Goal: Use online tool/utility

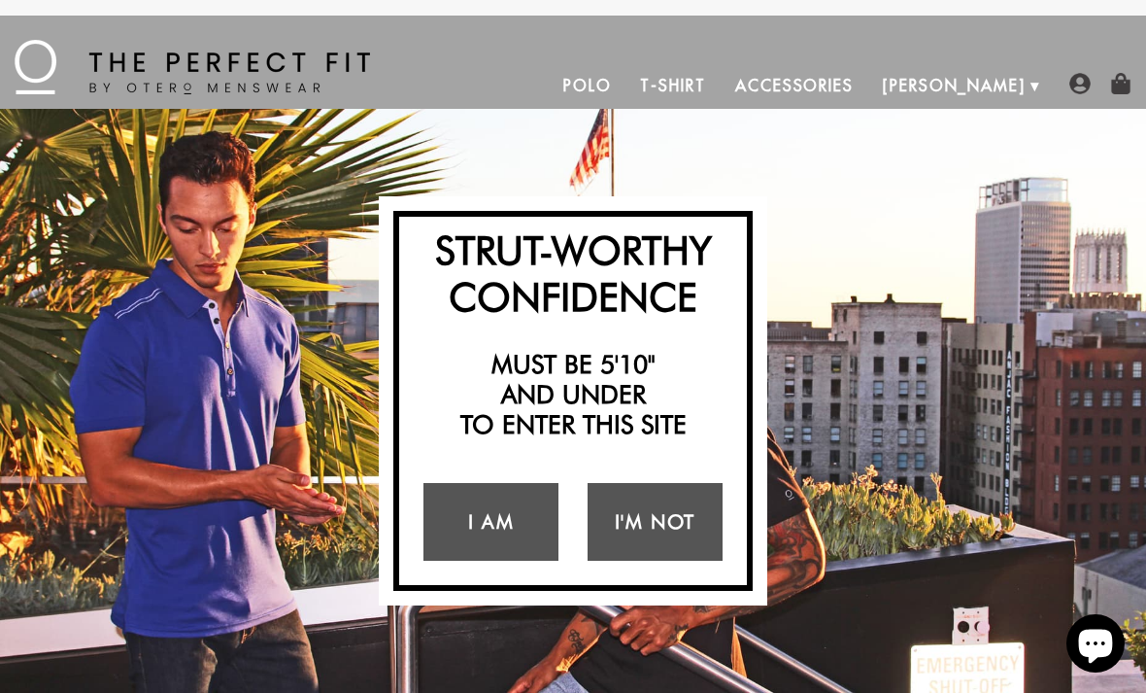
click at [474, 543] on link "I Am" at bounding box center [491, 522] width 135 height 78
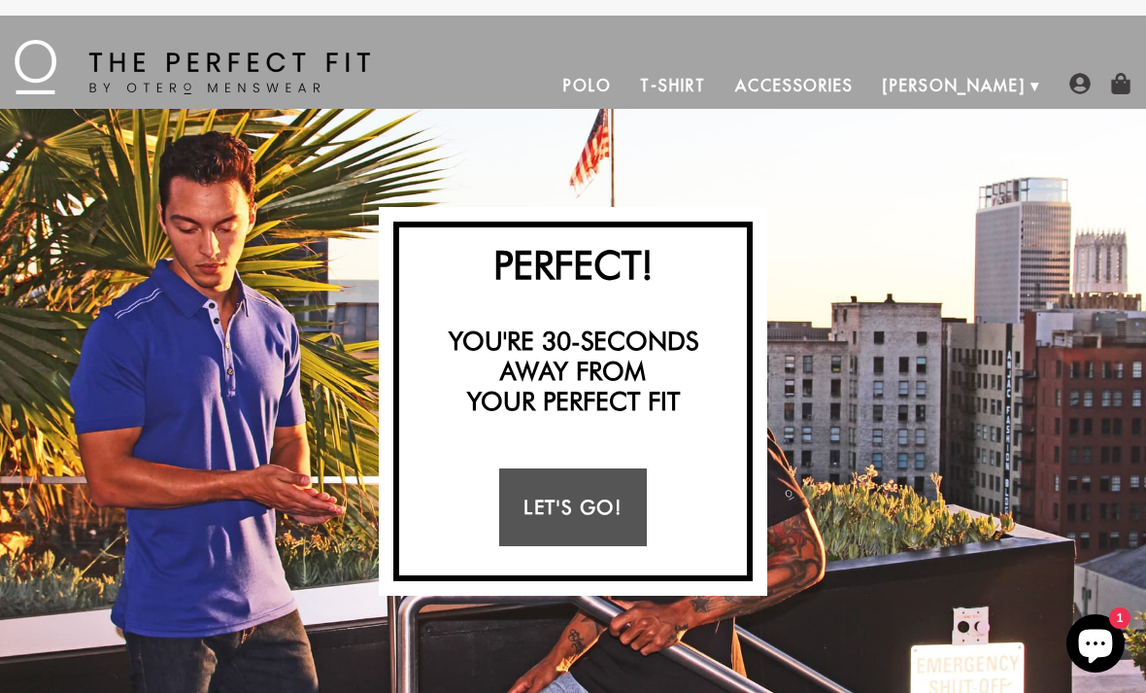
click at [592, 514] on link "Let's Go!" at bounding box center [572, 507] width 147 height 78
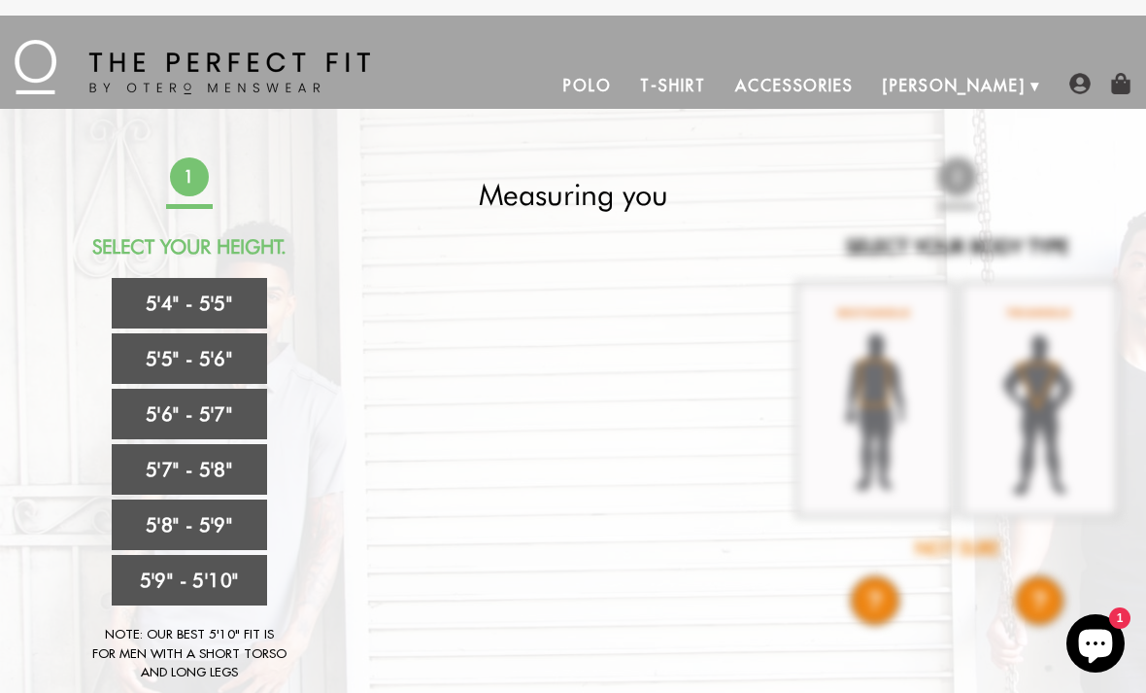
click at [181, 304] on link "5'4" - 5'5"" at bounding box center [189, 303] width 155 height 51
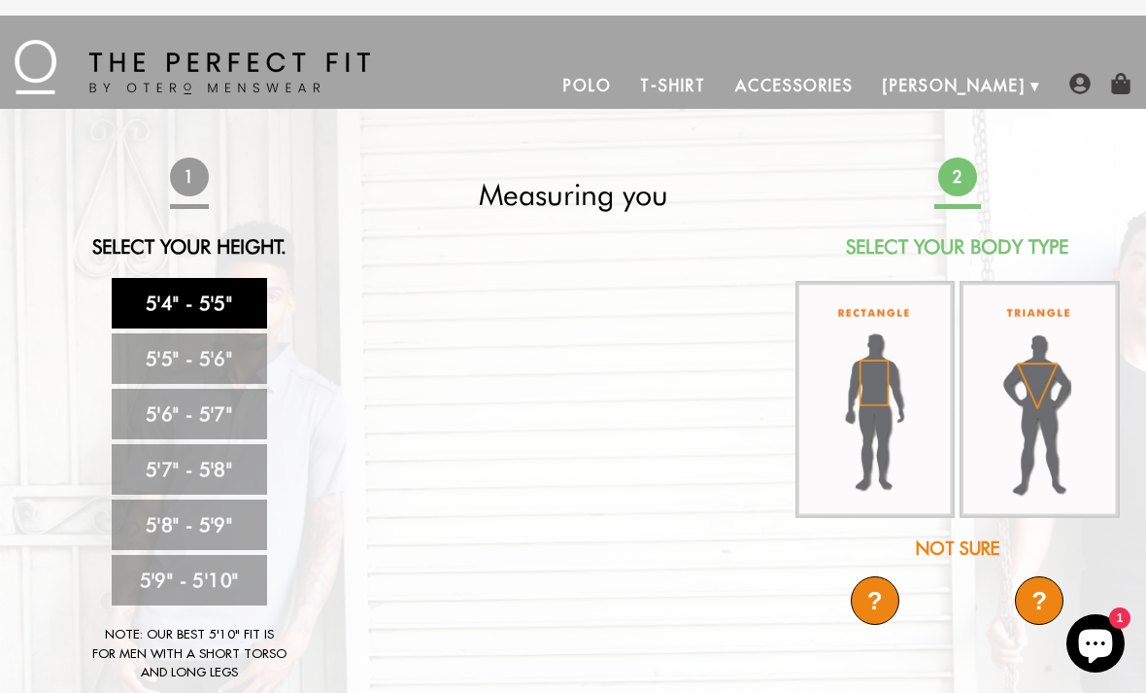
click at [1054, 406] on img at bounding box center [1040, 400] width 160 height 238
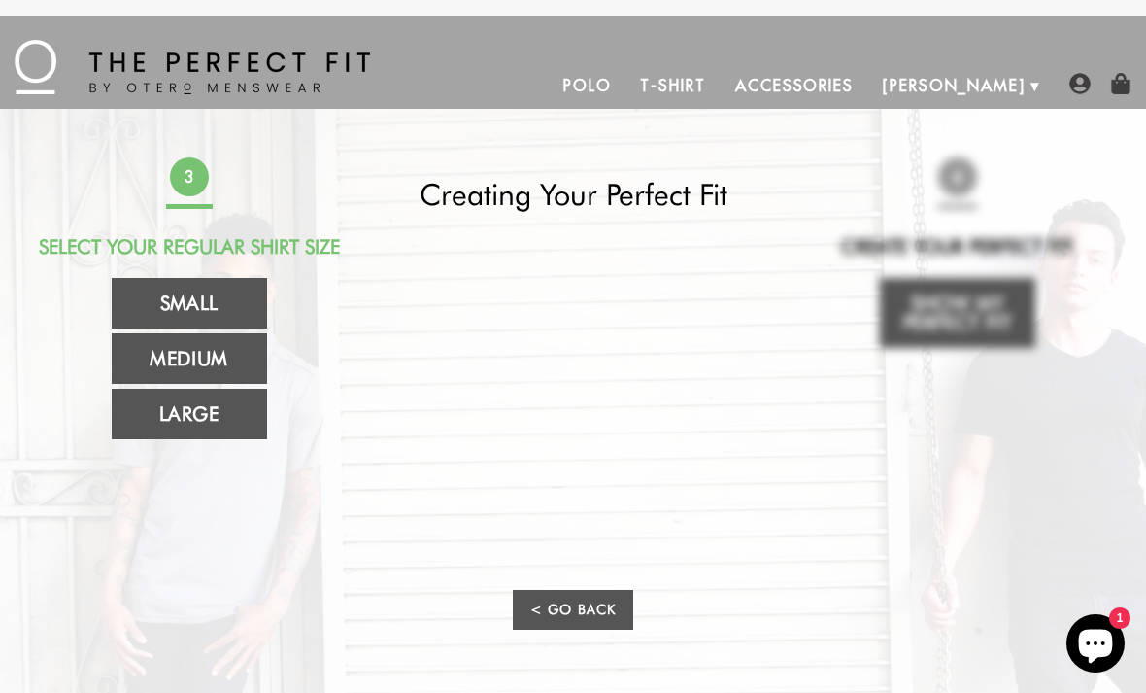
click at [204, 344] on link "Medium" at bounding box center [189, 358] width 155 height 51
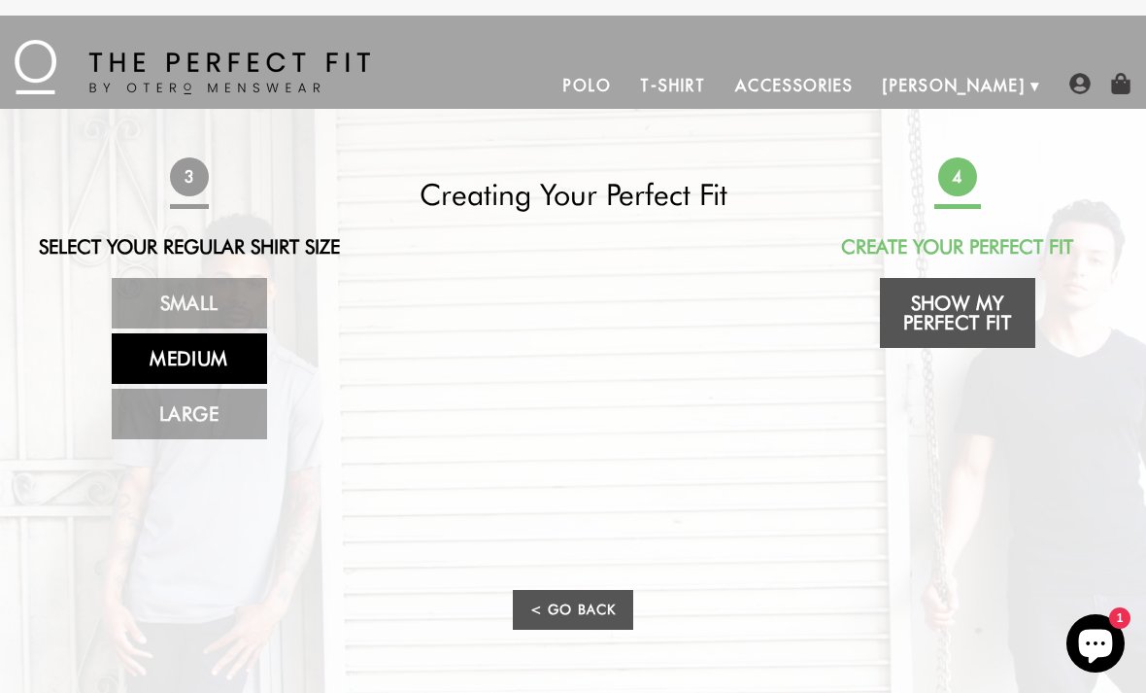
click at [1000, 327] on link "Show My Perfect Fit" at bounding box center [957, 313] width 155 height 70
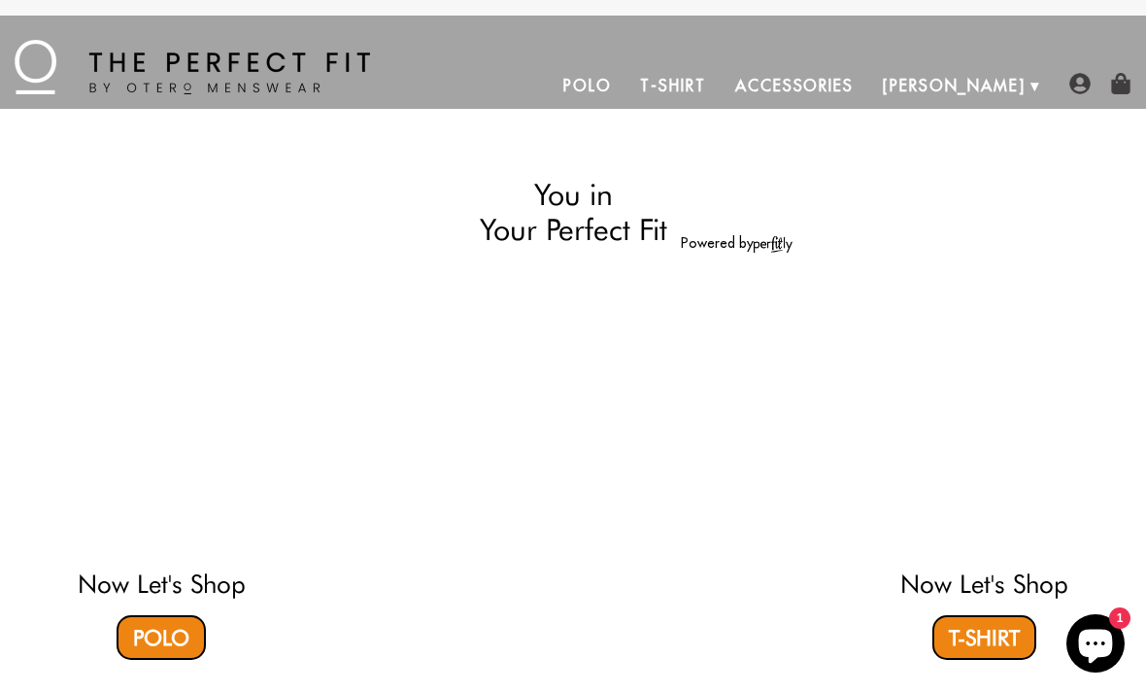
select select "triangle"
select select "M"
